Goal: Task Accomplishment & Management: Manage account settings

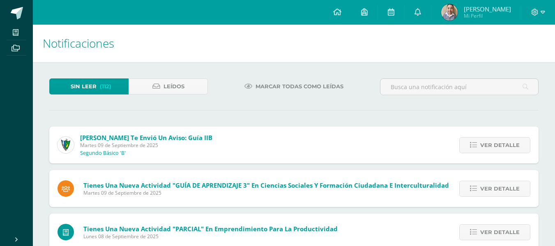
click at [271, 84] on span "Marcar todas como leídas" at bounding box center [300, 86] width 88 height 15
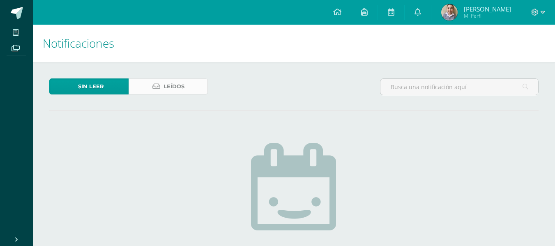
click at [157, 89] on icon at bounding box center [156, 86] width 8 height 7
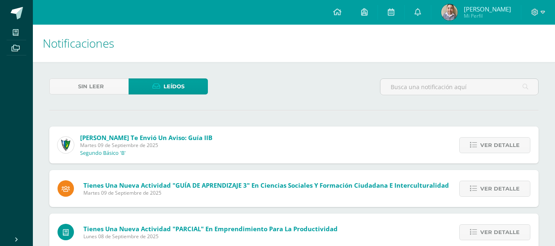
drag, startPoint x: 171, startPoint y: 55, endPoint x: 349, endPoint y: 46, distance: 178.1
click at [349, 46] on h1 "Notificaciones" at bounding box center [294, 43] width 503 height 37
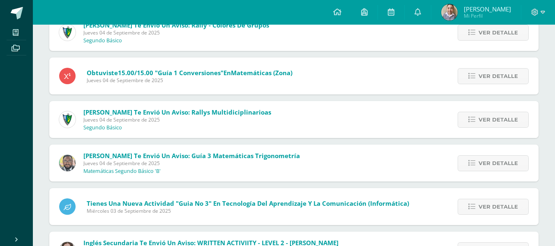
scroll to position [1499, 0]
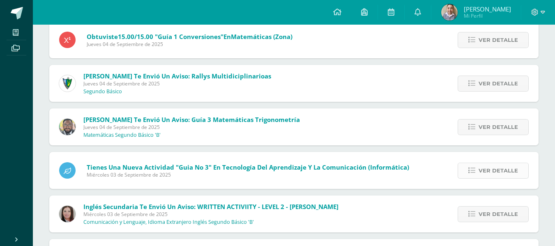
click at [483, 168] on span "Ver detalle" at bounding box center [498, 170] width 39 height 15
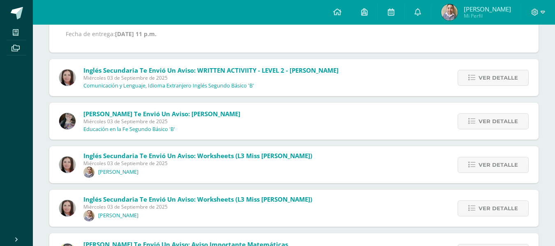
scroll to position [1700, 0]
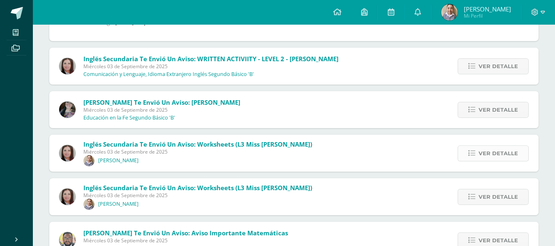
click at [468, 149] on link "Ver detalle" at bounding box center [493, 153] width 71 height 16
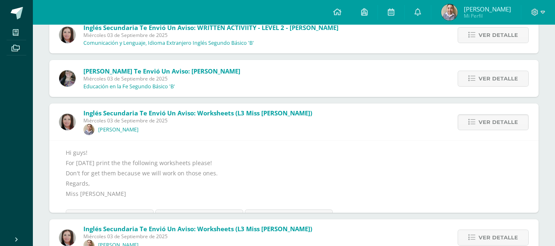
scroll to position [1689, 0]
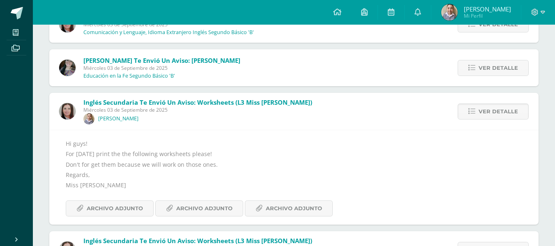
click at [129, 217] on div "Hi guys! For [DATE] print the the following worksheets please! Don't for get th…" at bounding box center [293, 177] width 489 height 95
click at [129, 213] on span "Archivo Adjunto" at bounding box center [115, 208] width 56 height 15
click at [490, 107] on span "Ver detalle" at bounding box center [498, 111] width 39 height 15
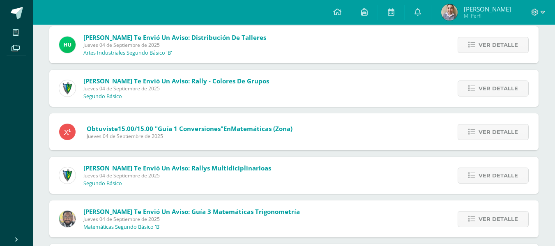
scroll to position [1401, 0]
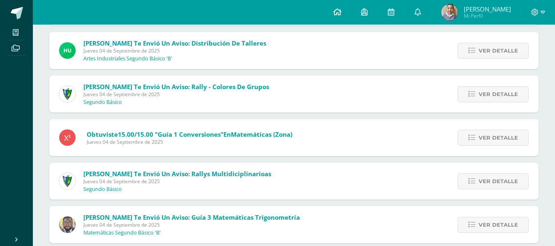
click at [344, 15] on link at bounding box center [337, 12] width 28 height 25
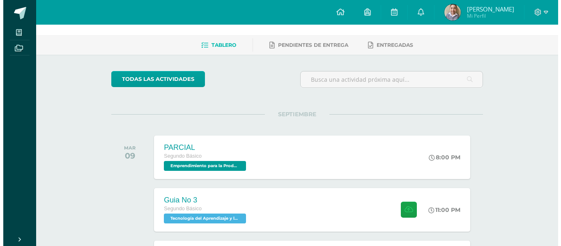
scroll to position [41, 0]
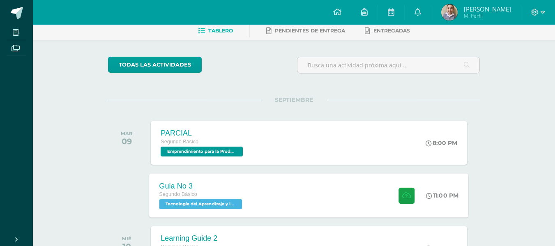
click at [194, 201] on span "Tecnología del Aprendizaje y la Comunicación (Informática) 'B'" at bounding box center [200, 204] width 83 height 10
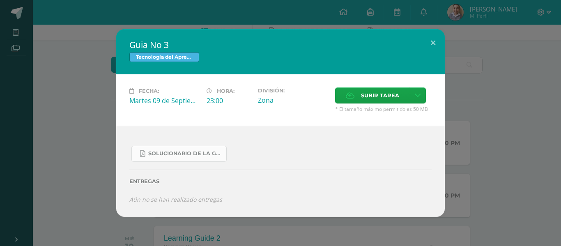
click at [221, 152] on span "SOLUCIONARIO DE LA GUIA 3 FUNCIONES..pdf" at bounding box center [185, 153] width 74 height 7
